Goal: Information Seeking & Learning: Get advice/opinions

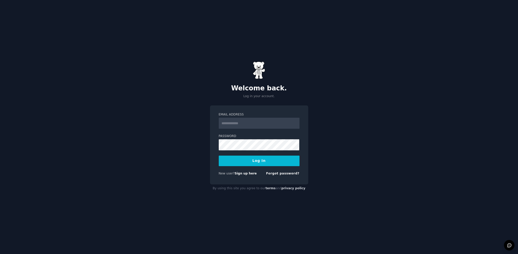
type input "**********"
click at [252, 160] on button "Log In" at bounding box center [259, 160] width 81 height 11
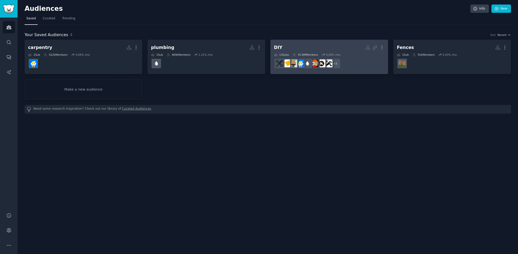
click at [352, 60] on dd "r/DIYUK, r/DIYHome, r/Home, r/HomeImprovement, r/DIY + 5" at bounding box center [329, 63] width 111 height 14
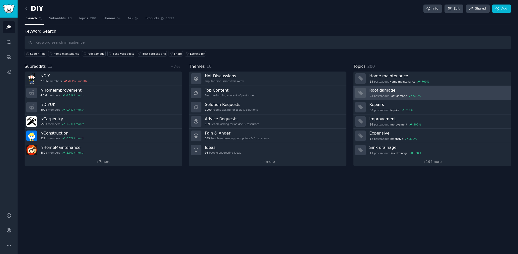
click at [428, 93] on div "23 post s about Roof damage 500 %" at bounding box center [438, 95] width 138 height 5
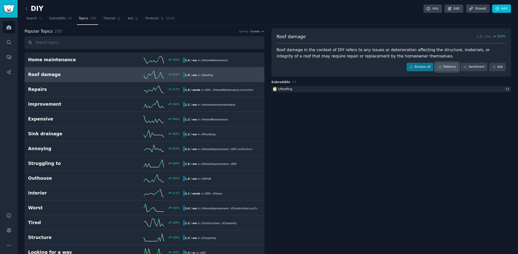
click at [449, 66] on link "Patterns" at bounding box center [447, 67] width 24 height 9
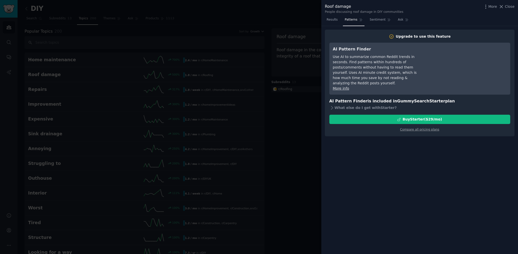
click at [255, 57] on div at bounding box center [259, 127] width 518 height 254
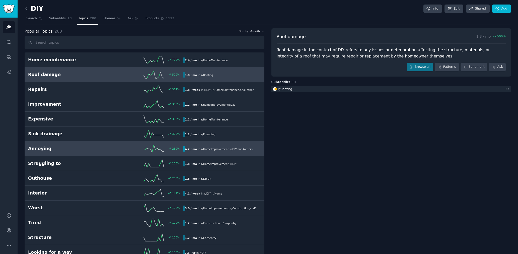
click at [39, 148] on h2 "Annoying" at bounding box center [66, 148] width 77 height 6
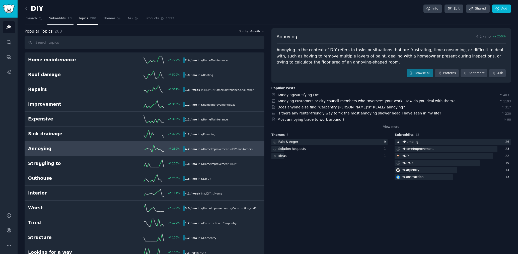
click at [55, 19] on span "Subreddits" at bounding box center [57, 18] width 17 height 5
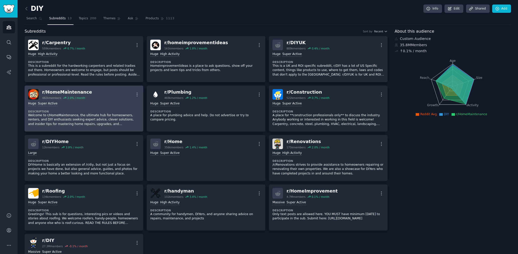
click at [69, 92] on div "r/ HomeMaintenance" at bounding box center [67, 92] width 50 height 6
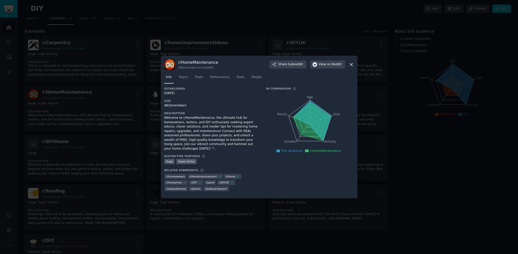
click at [51, 103] on div at bounding box center [259, 127] width 518 height 254
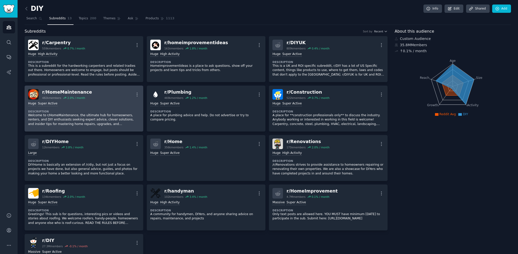
click at [107, 101] on div ">= 95th percentile for submissions / day Huge Super Active" at bounding box center [84, 103] width 112 height 5
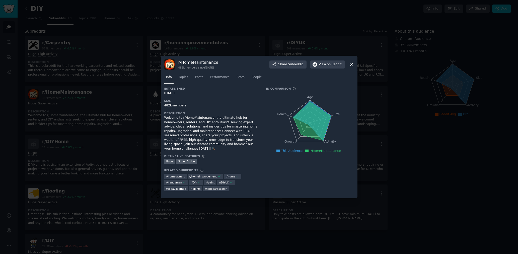
click at [351, 63] on icon at bounding box center [351, 64] width 5 height 5
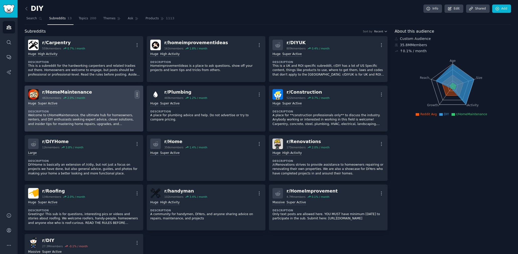
click at [137, 91] on button "More" at bounding box center [136, 94] width 5 height 9
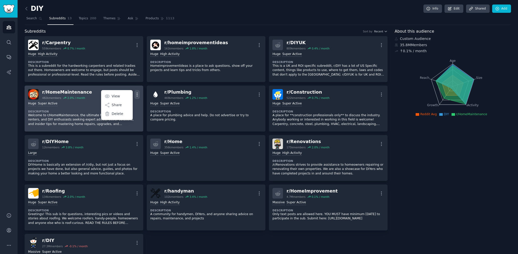
click at [69, 115] on p "Welcome to r/HomeMaintenance, the ultimate hub for homeowners, renters, and DIY…" at bounding box center [84, 119] width 112 height 13
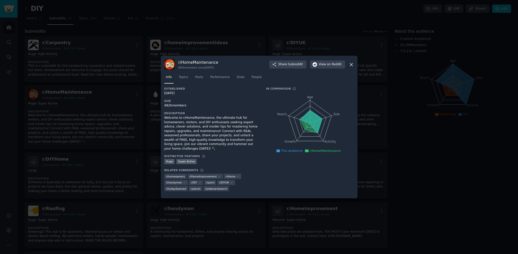
click at [53, 121] on div at bounding box center [259, 127] width 518 height 254
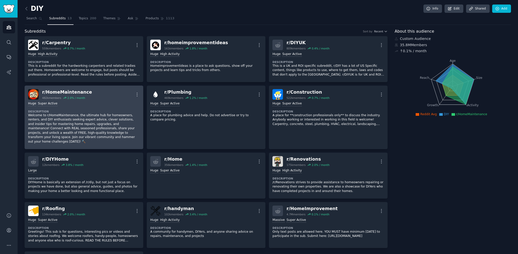
click at [95, 126] on p "Welcome to r/HomeMaintenance, the ultimate hub for homeowners, renters, and DIY…" at bounding box center [84, 128] width 112 height 31
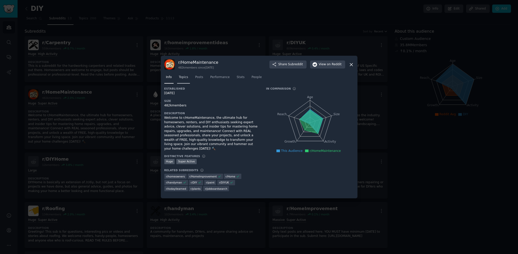
click at [185, 78] on span "Topics" at bounding box center [183, 77] width 9 height 5
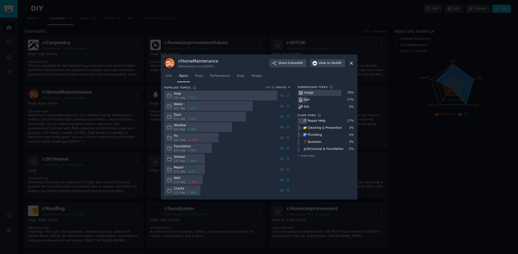
click at [177, 95] on div "Help" at bounding box center [185, 94] width 23 height 5
click at [170, 95] on icon at bounding box center [169, 95] width 5 height 5
click at [210, 95] on div at bounding box center [220, 96] width 113 height 10
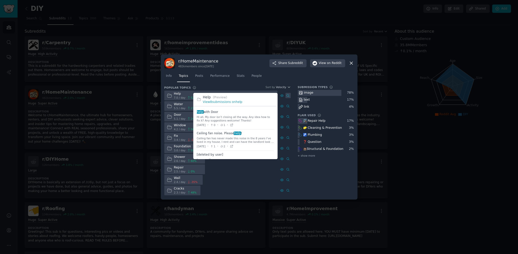
click at [286, 96] on link at bounding box center [287, 95] width 5 height 5
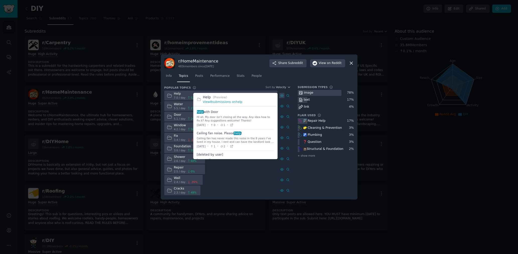
click at [281, 95] on icon at bounding box center [282, 96] width 4 height 4
drag, startPoint x: 203, startPoint y: 117, endPoint x: 245, endPoint y: 117, distance: 42.1
click at [245, 117] on div "Hi all, My door isn’t closing all the way. Any idea how to fix it? Any suggesti…" at bounding box center [235, 118] width 77 height 7
drag, startPoint x: 248, startPoint y: 122, endPoint x: 220, endPoint y: 114, distance: 28.8
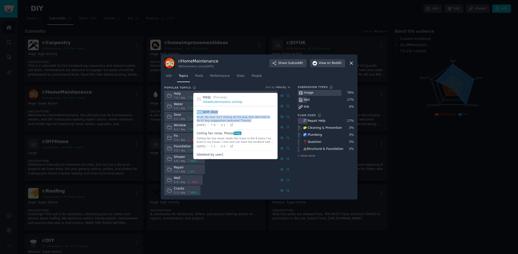
click at [220, 114] on div "help with Door Hi all, My door isn’t closing all the way. Any idea how to fix i…" at bounding box center [235, 116] width 77 height 12
click at [216, 115] on span at bounding box center [235, 118] width 77 height 21
